Goal: Share content: Share content

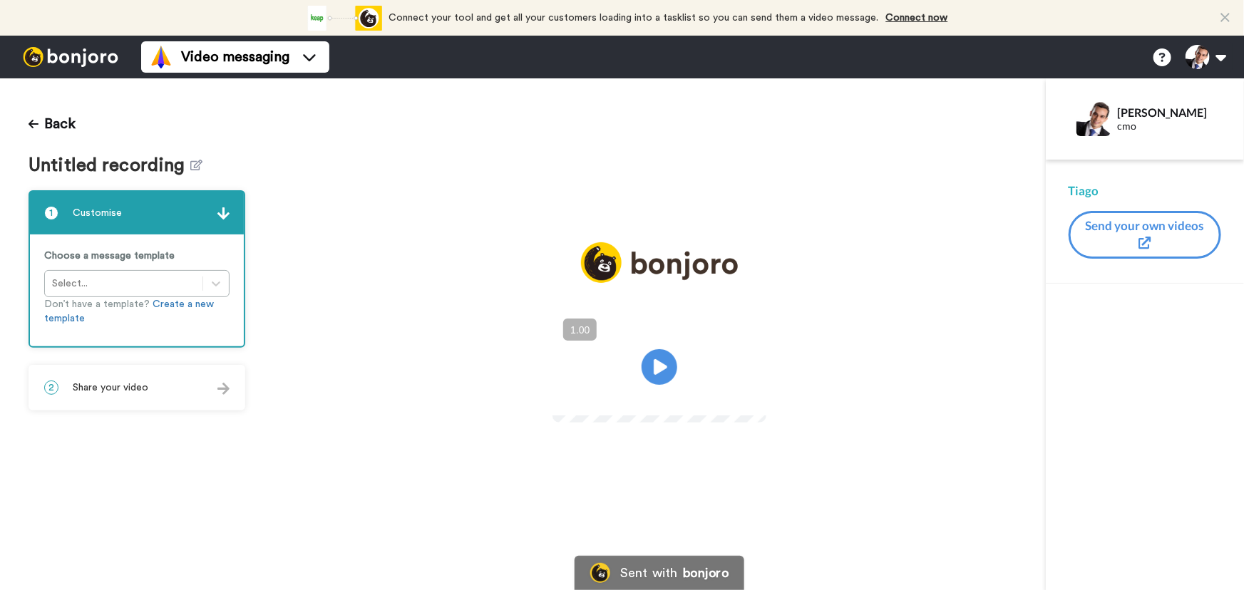
click at [125, 396] on div "2 Share your video" at bounding box center [137, 387] width 214 height 43
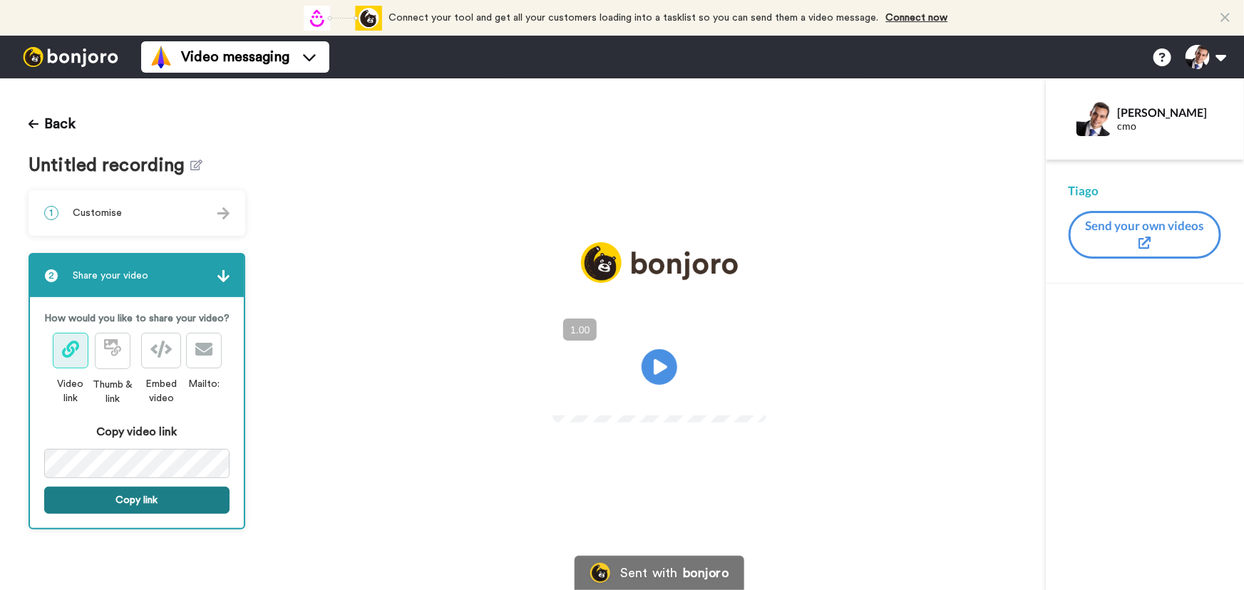
drag, startPoint x: 193, startPoint y: 495, endPoint x: 202, endPoint y: 495, distance: 9.3
click at [193, 495] on button "Copy link" at bounding box center [136, 500] width 185 height 27
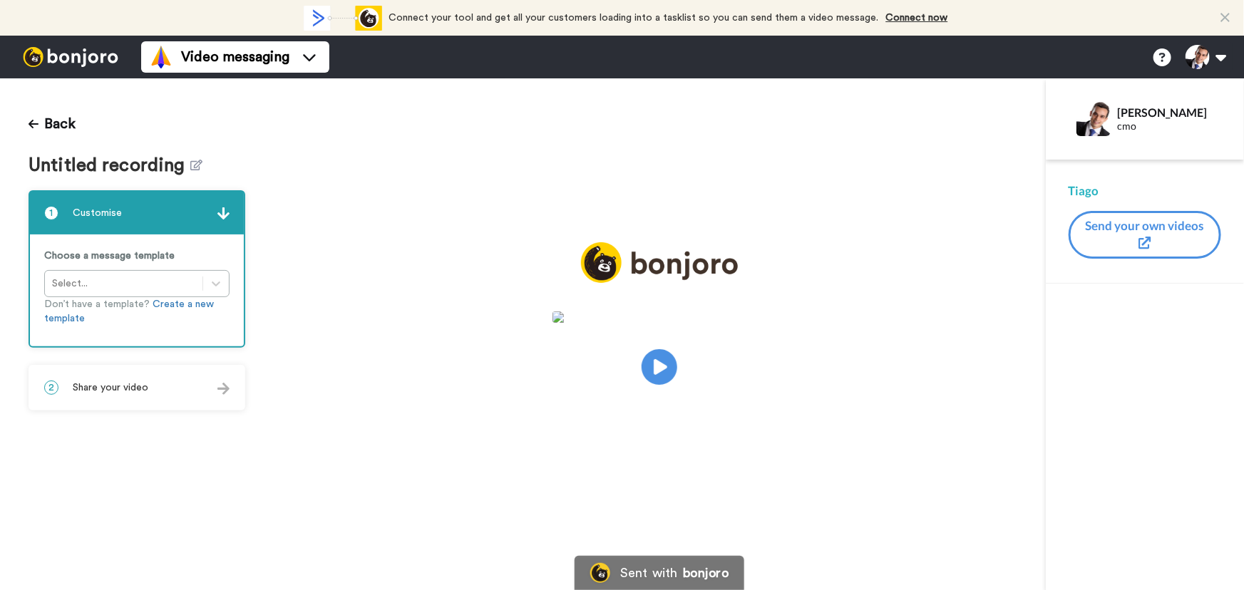
click at [138, 390] on span "Share your video" at bounding box center [111, 388] width 76 height 14
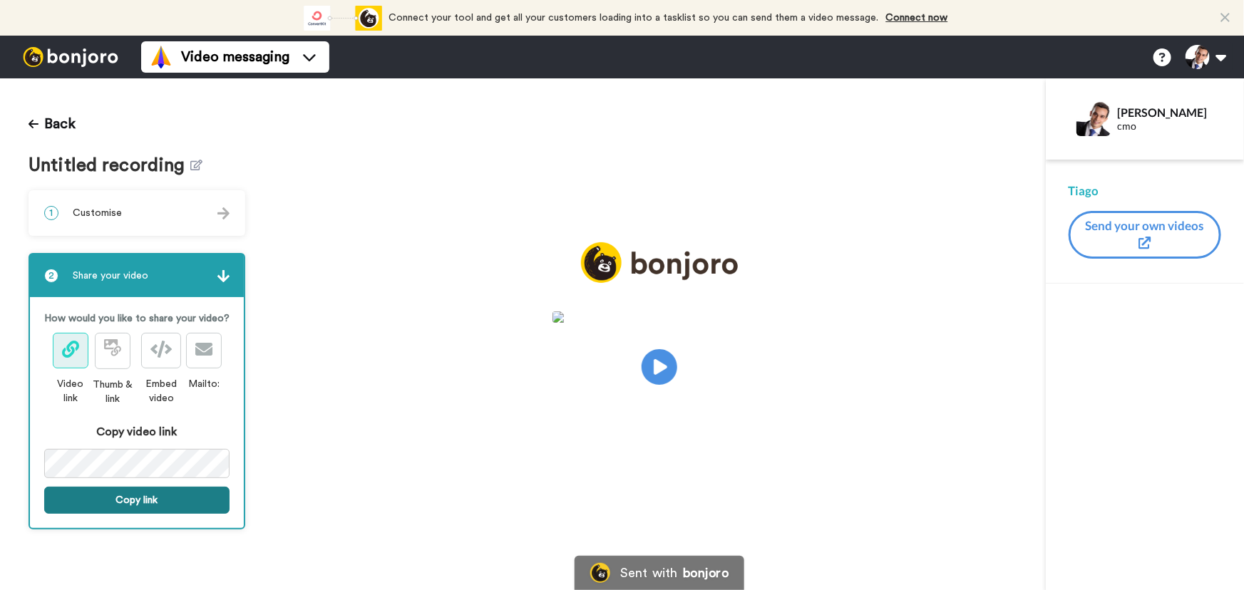
click at [199, 498] on button "Copy link" at bounding box center [136, 500] width 185 height 27
